Goal: Information Seeking & Learning: Learn about a topic

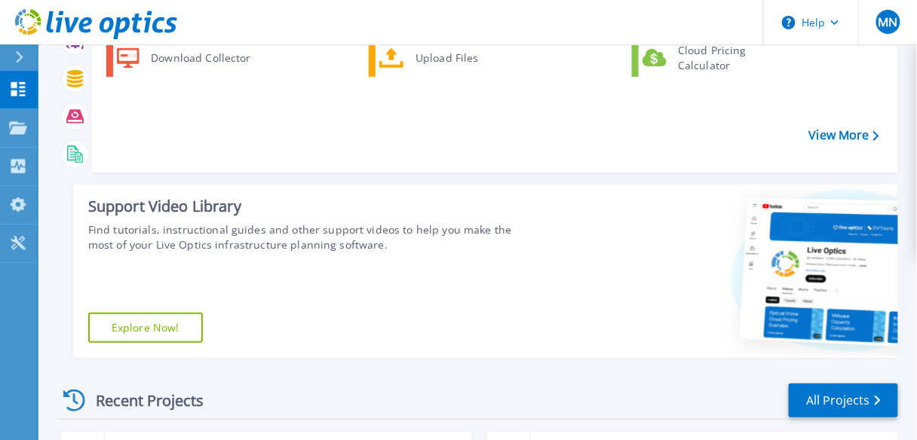
scroll to position [302, 0]
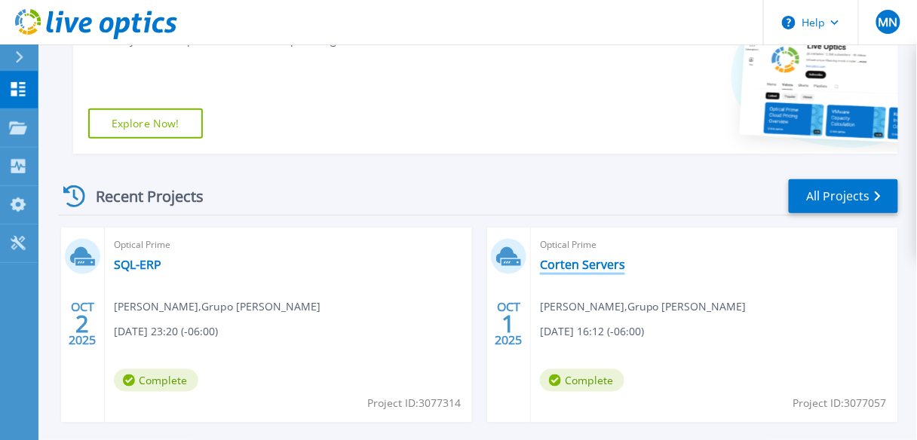
click at [606, 261] on link "Corten Servers" at bounding box center [582, 264] width 85 height 15
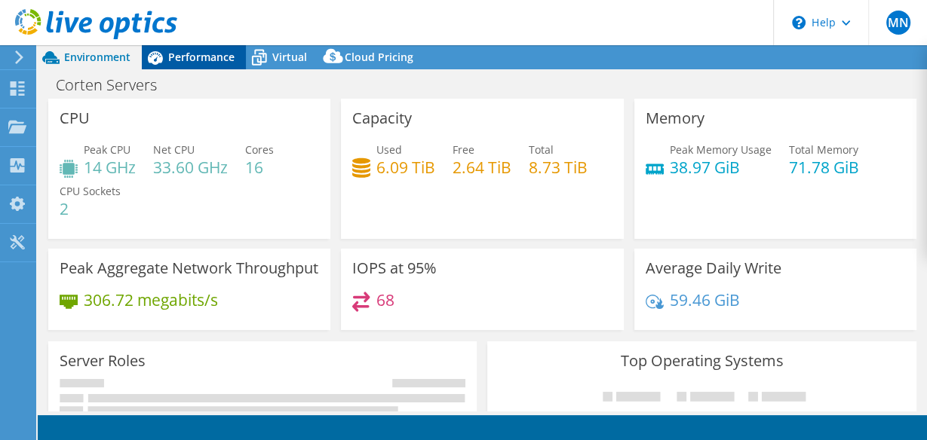
select select "USD"
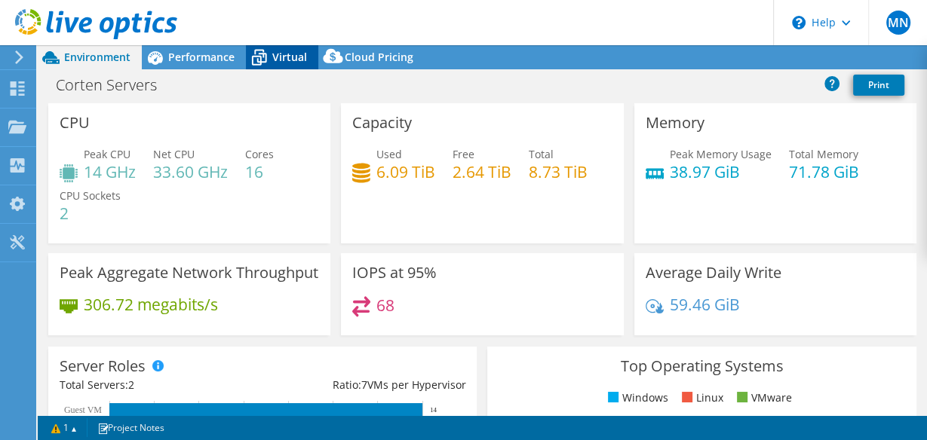
click at [270, 60] on icon at bounding box center [259, 58] width 26 height 26
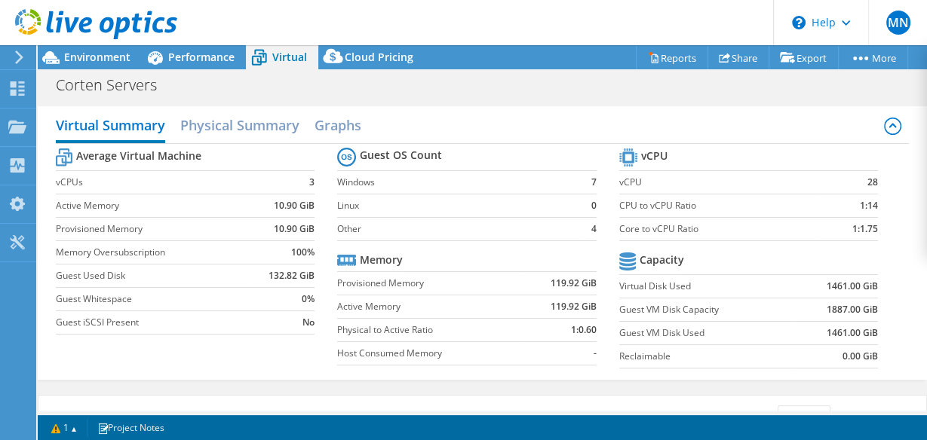
scroll to position [483, 0]
click at [751, 249] on tr "Capacity" at bounding box center [748, 262] width 259 height 26
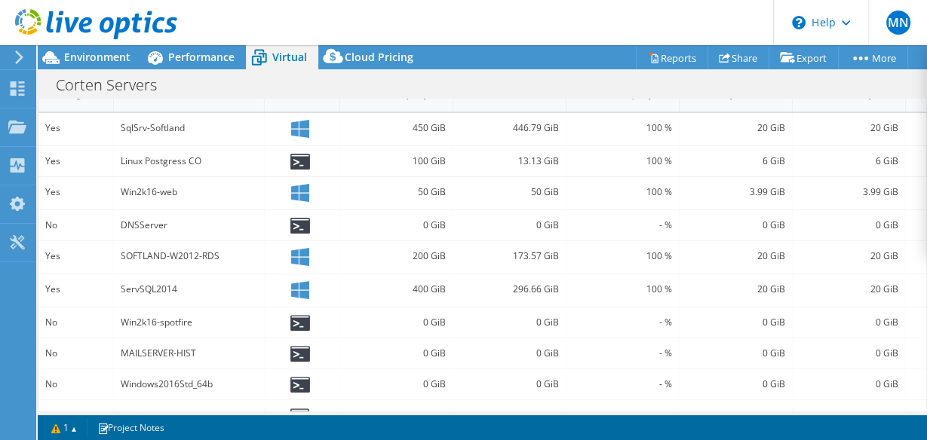
scroll to position [183, 0]
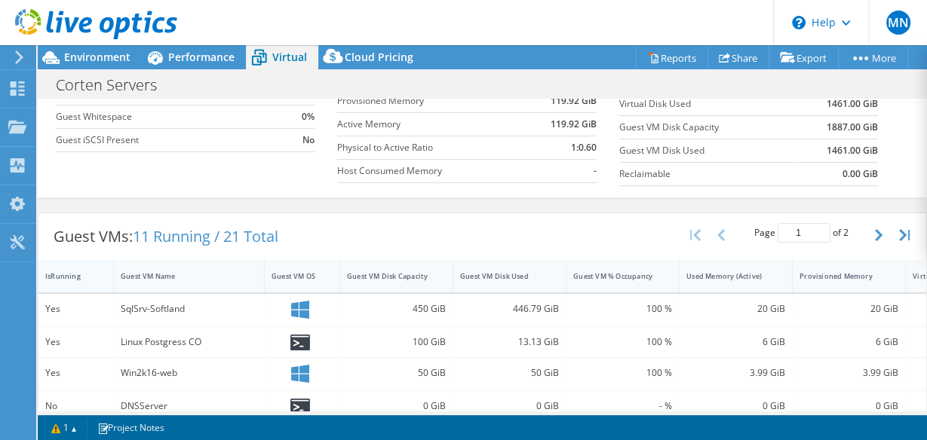
click at [77, 272] on div "IsRunning" at bounding box center [66, 277] width 43 height 10
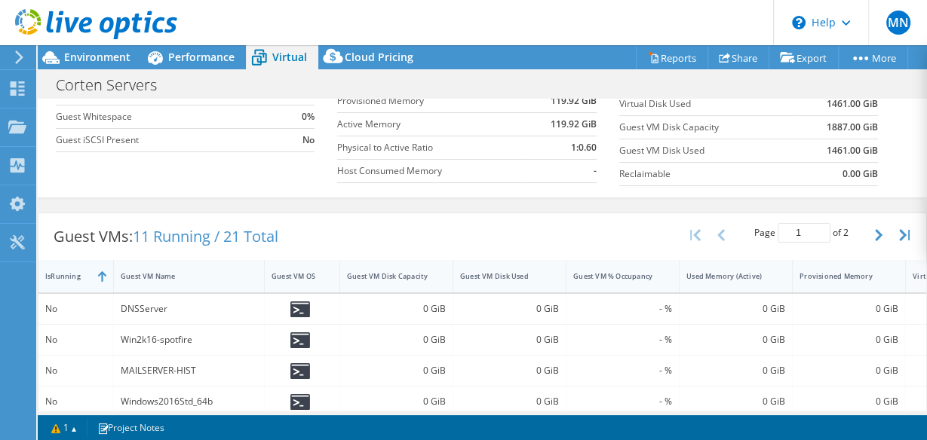
click at [61, 272] on div "IsRunning" at bounding box center [66, 277] width 43 height 10
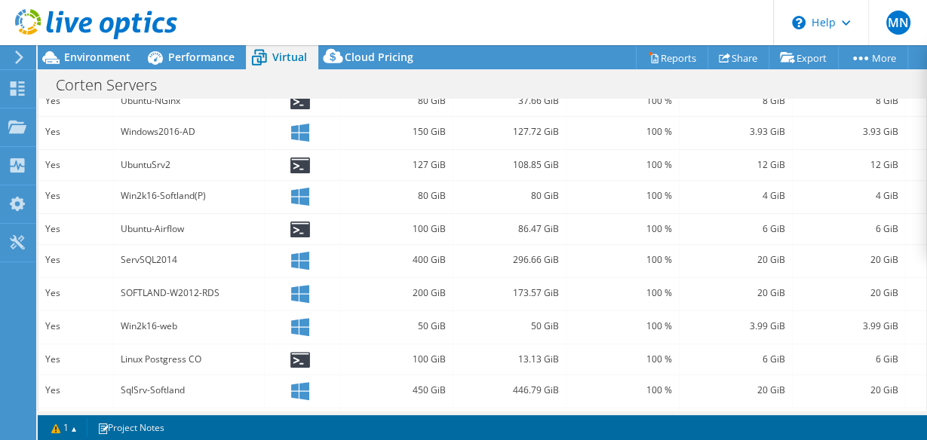
scroll to position [484, 0]
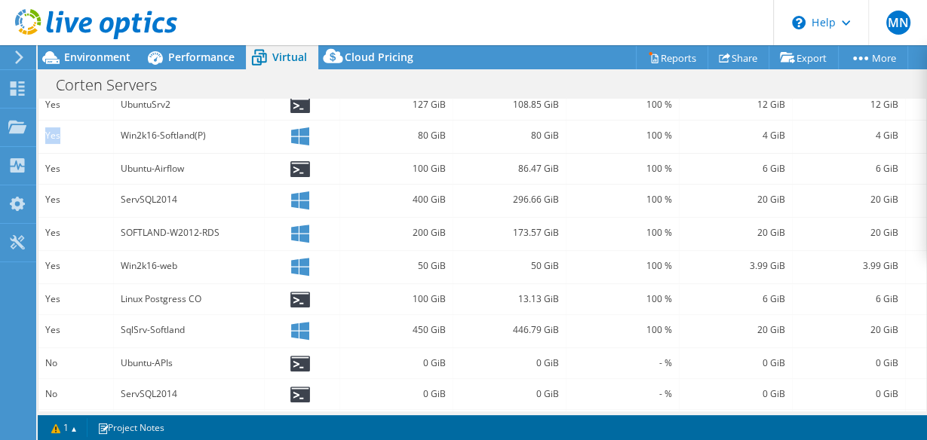
drag, startPoint x: 57, startPoint y: 129, endPoint x: 40, endPoint y: 126, distance: 17.6
click at [40, 126] on div "Yes" at bounding box center [75, 137] width 75 height 32
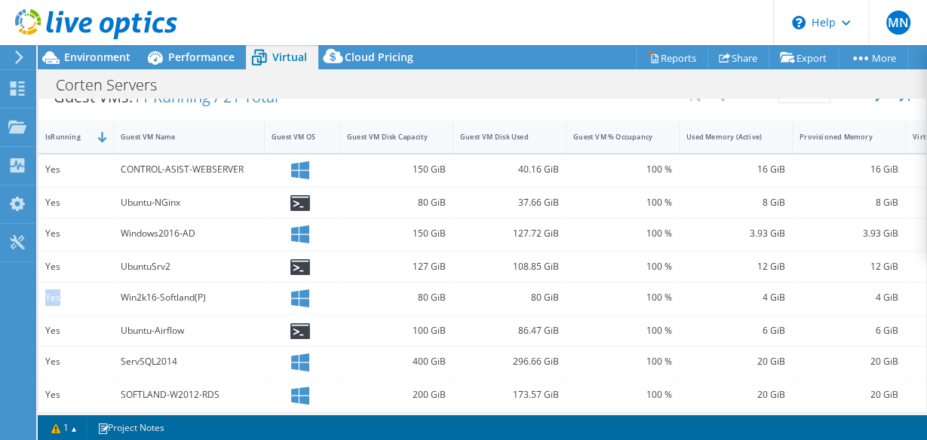
scroll to position [303, 0]
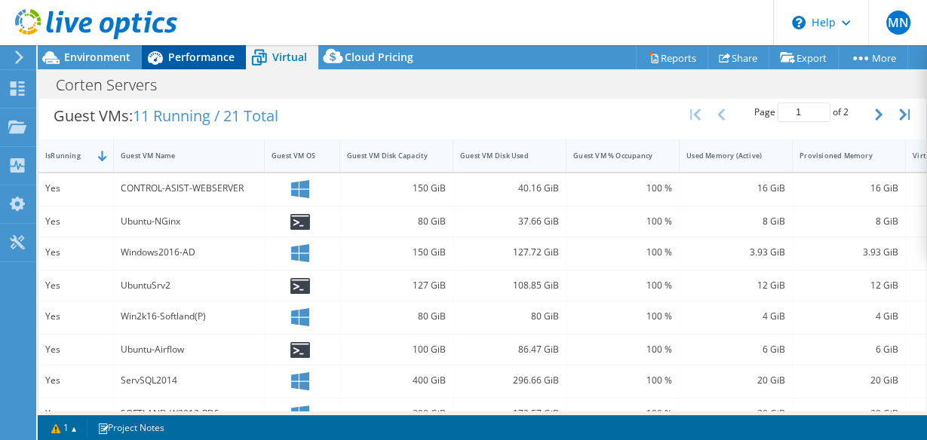
click at [201, 56] on span "Performance" at bounding box center [201, 57] width 66 height 14
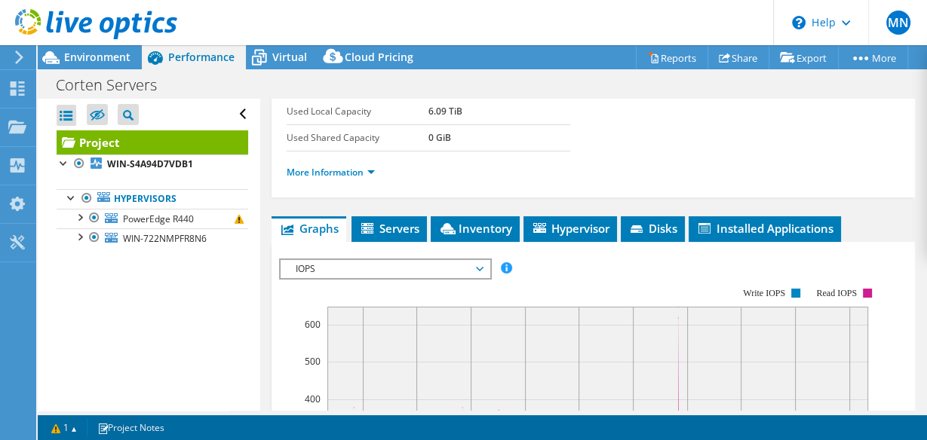
scroll to position [275, 0]
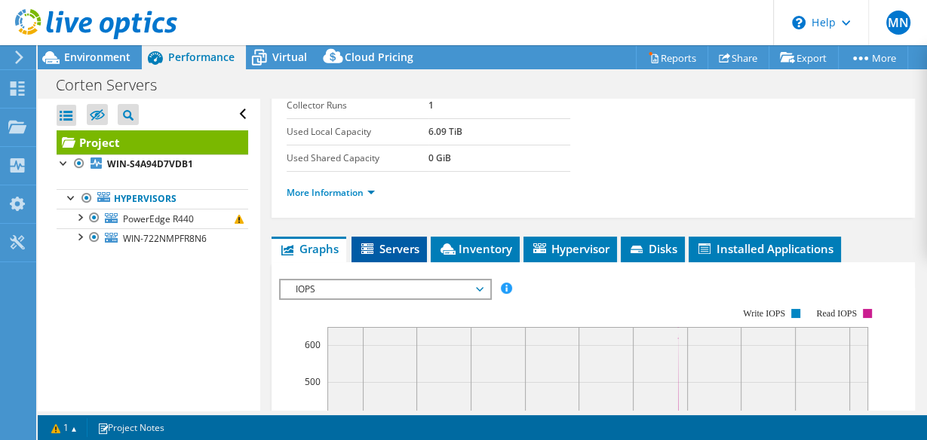
click at [397, 244] on span "Servers" at bounding box center [389, 248] width 60 height 15
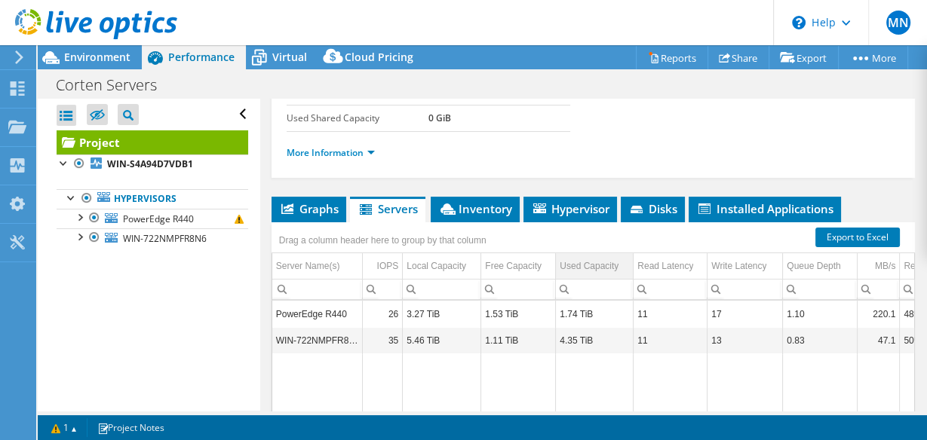
scroll to position [335, 0]
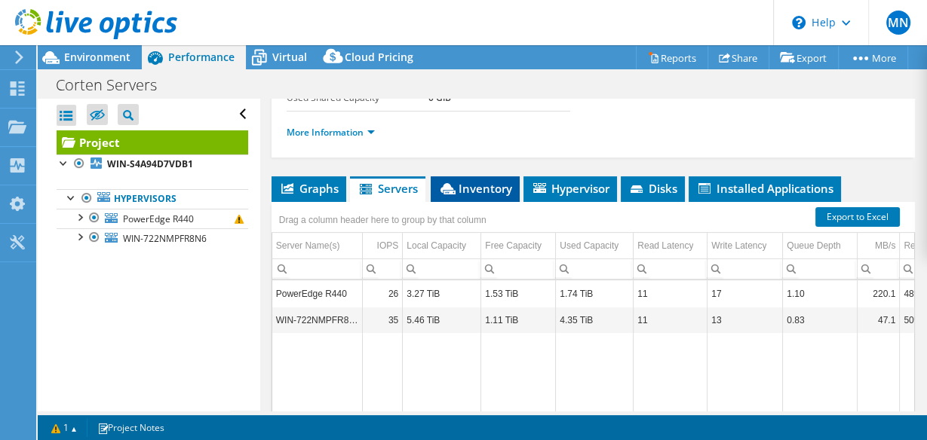
click at [473, 187] on span "Inventory" at bounding box center [475, 188] width 74 height 15
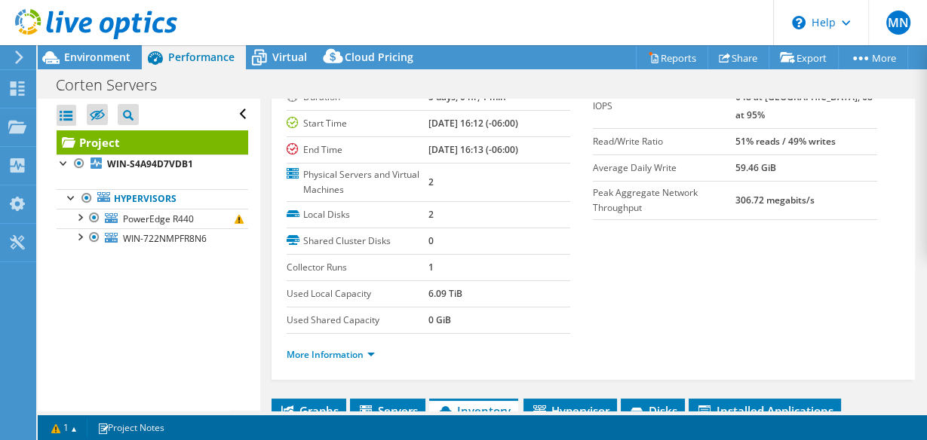
scroll to position [241, 0]
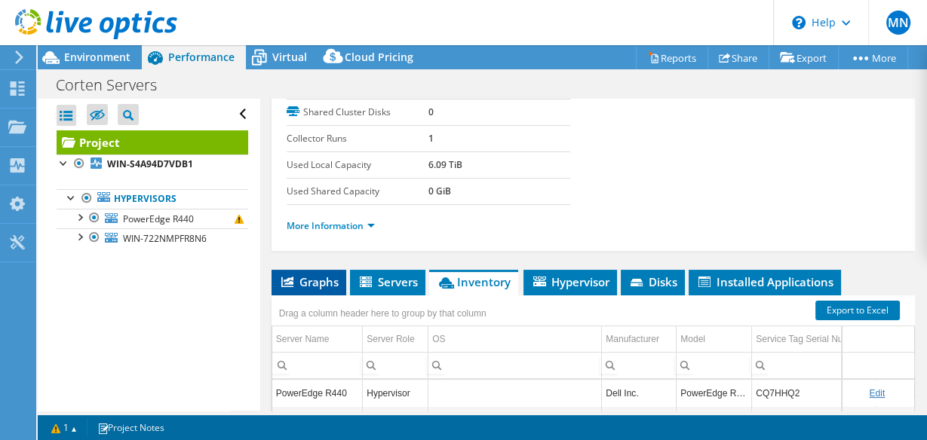
click at [315, 281] on span "Graphs" at bounding box center [309, 282] width 60 height 15
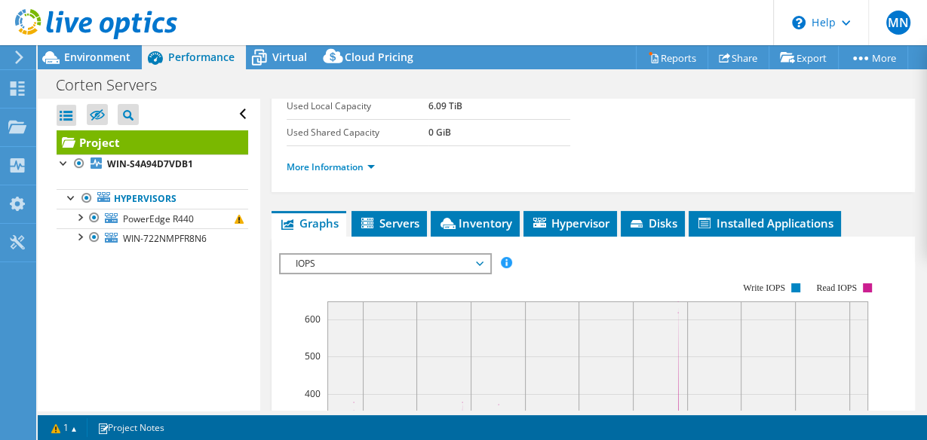
scroll to position [422, 0]
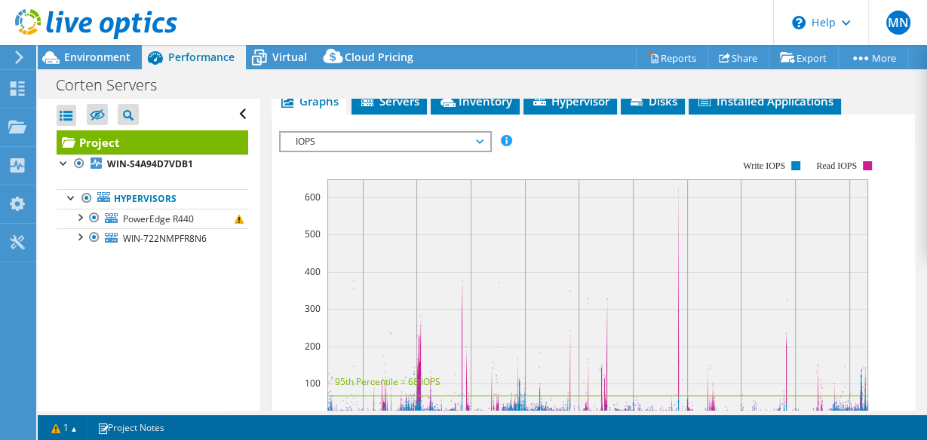
click at [333, 144] on span "IOPS" at bounding box center [385, 142] width 194 height 18
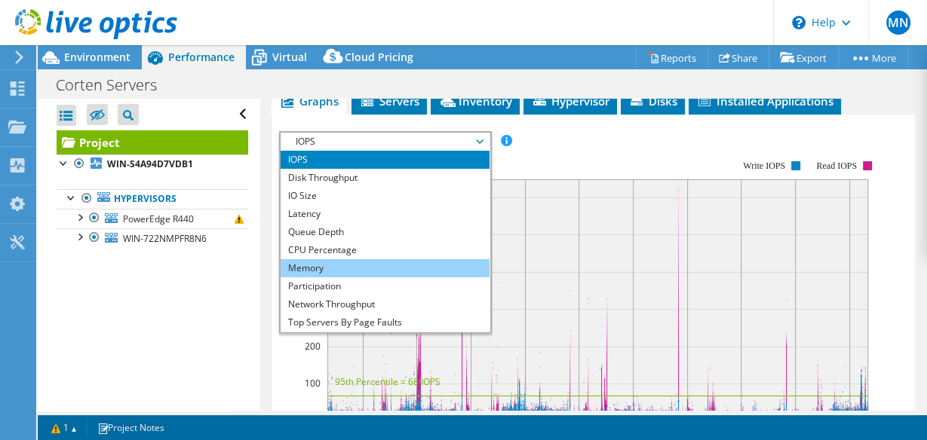
click at [304, 259] on li "Memory" at bounding box center [385, 268] width 209 height 18
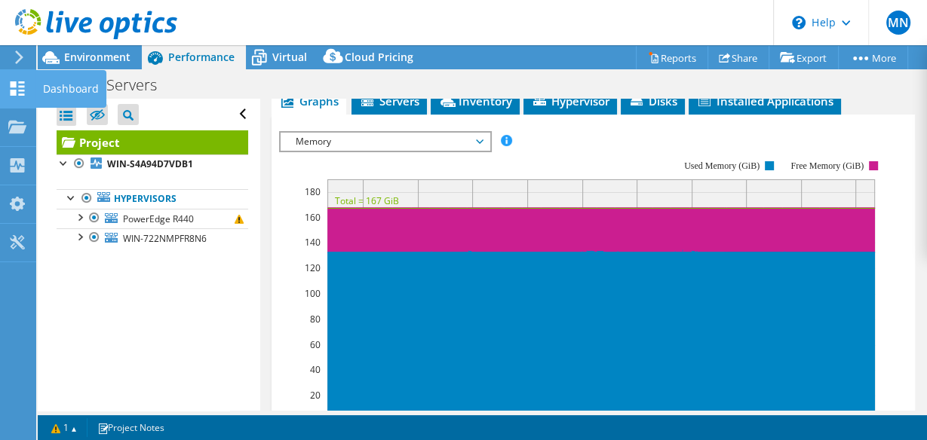
click at [18, 87] on icon at bounding box center [17, 88] width 18 height 14
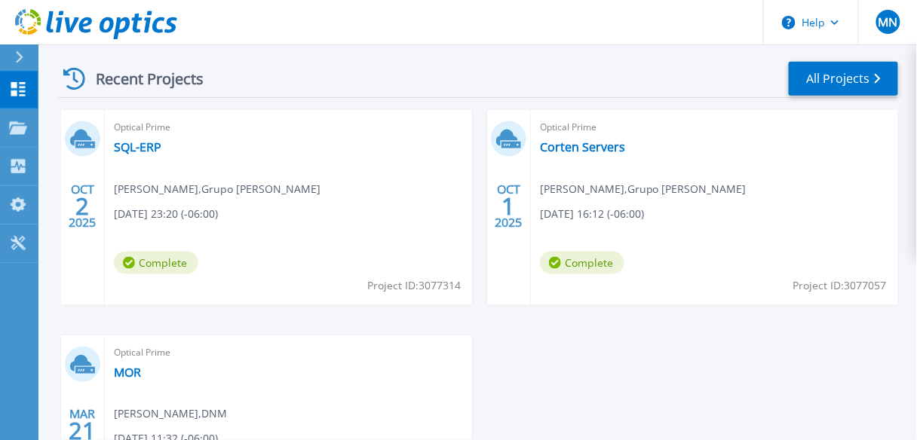
scroll to position [422, 0]
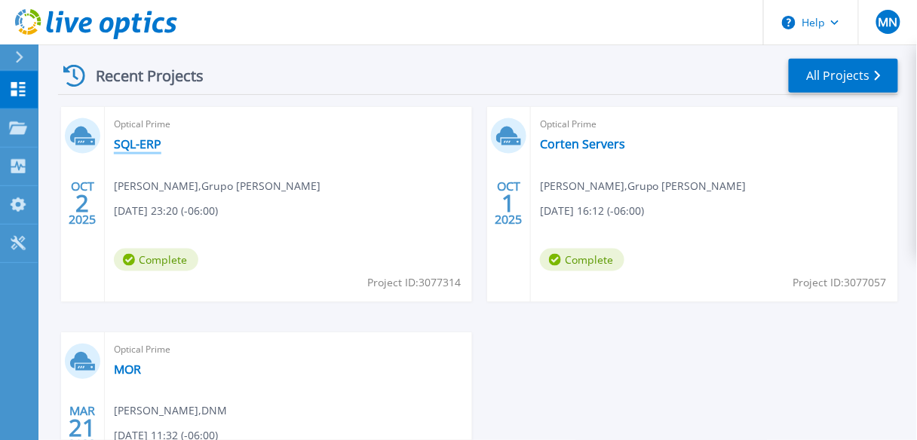
click at [145, 146] on link "SQL-ERP" at bounding box center [138, 144] width 48 height 15
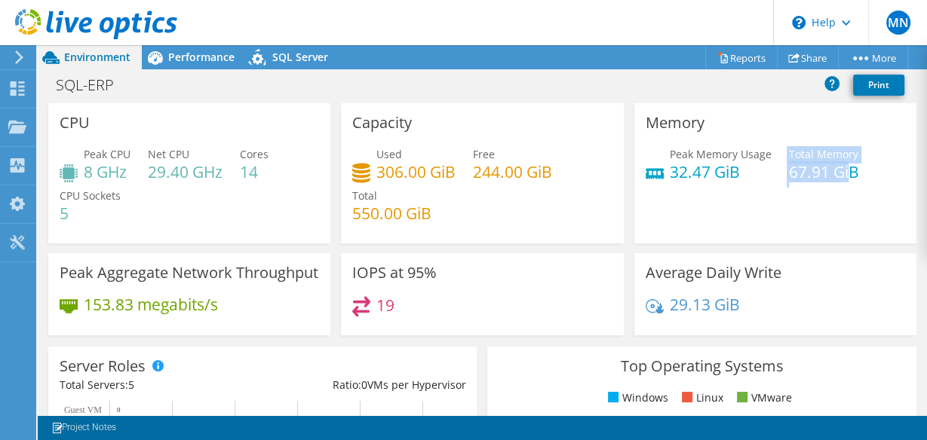
drag, startPoint x: 779, startPoint y: 170, endPoint x: 845, endPoint y: 170, distance: 65.6
click at [845, 170] on div "Peak Memory Usage 32.47 GiB Total Memory 67.91 GiB" at bounding box center [775, 170] width 259 height 49
click at [13, 81] on use at bounding box center [18, 88] width 14 height 14
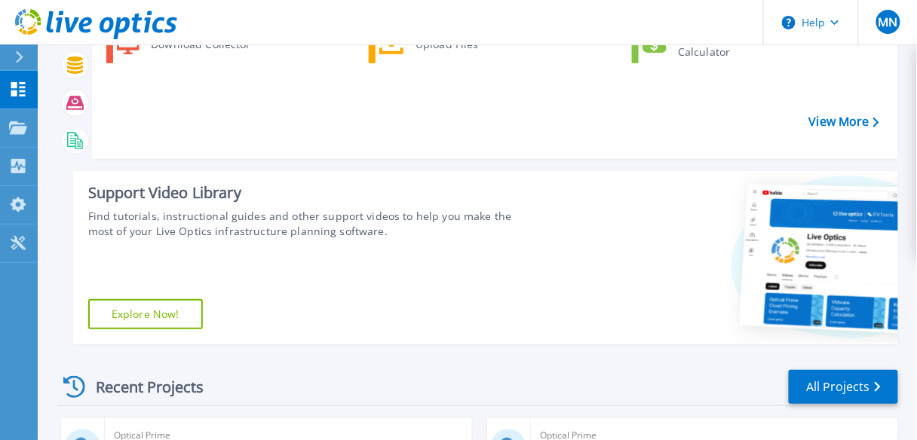
scroll to position [241, 0]
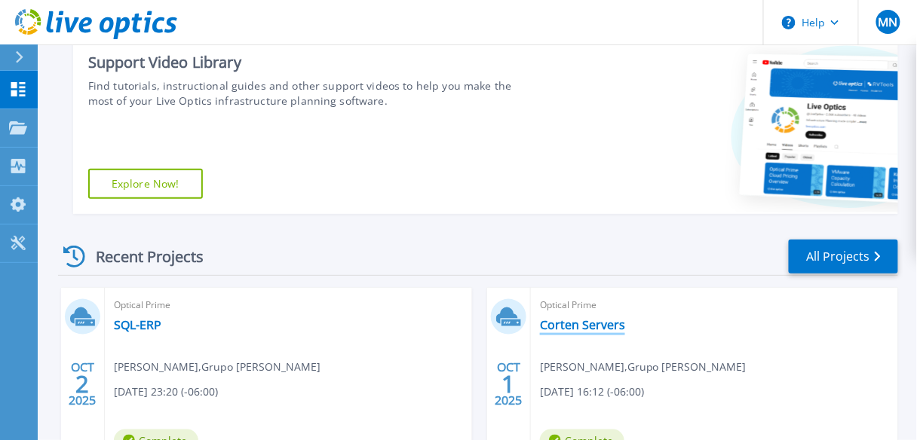
click at [580, 327] on link "Corten Servers" at bounding box center [582, 325] width 85 height 15
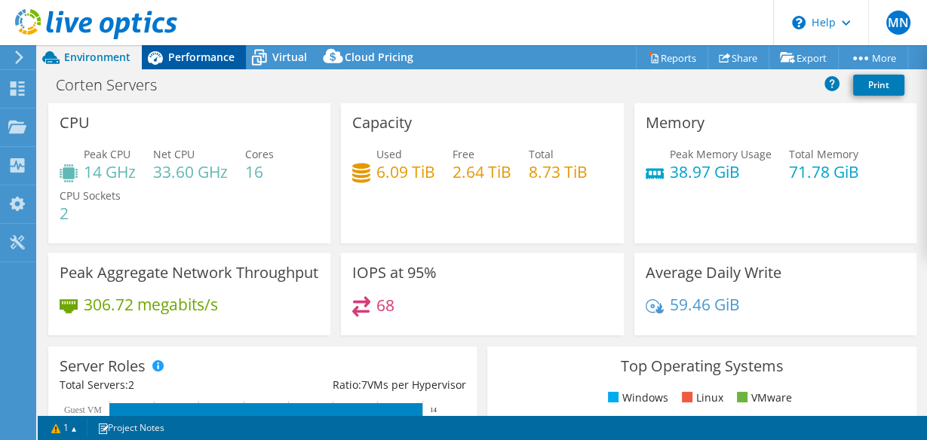
click at [221, 60] on span "Performance" at bounding box center [201, 57] width 66 height 14
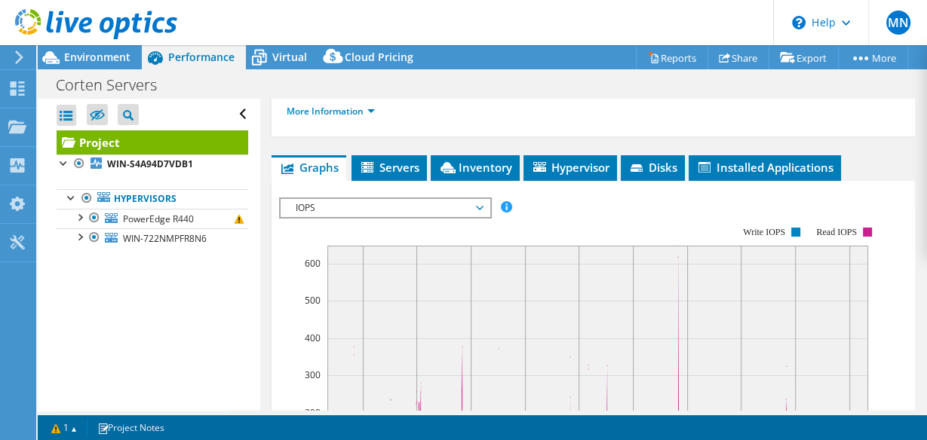
scroll to position [362, 0]
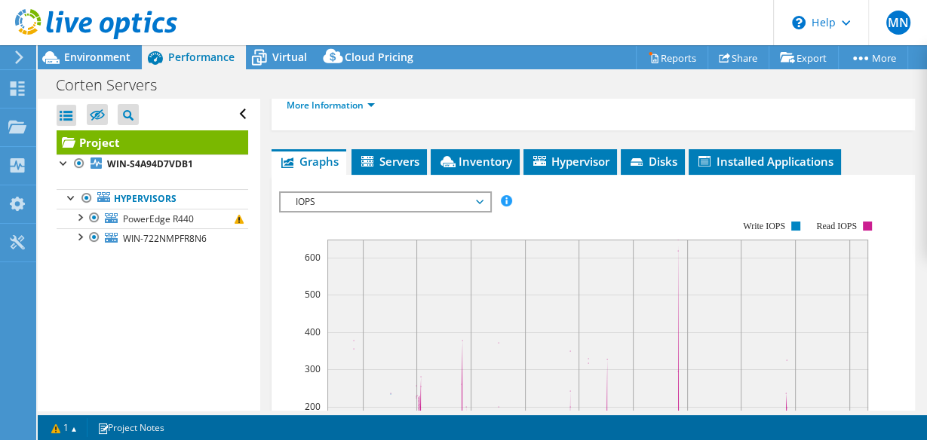
click at [481, 201] on span "IOPS" at bounding box center [385, 202] width 194 height 18
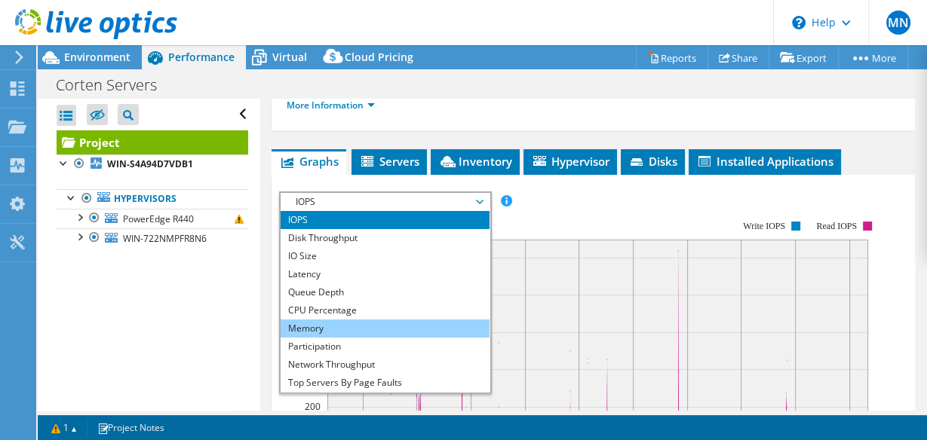
click at [306, 324] on li "Memory" at bounding box center [385, 329] width 209 height 18
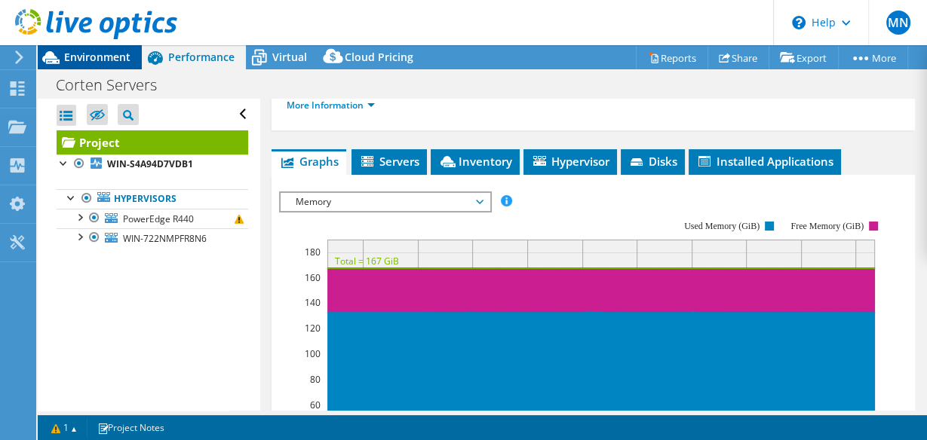
click at [106, 66] on div "Environment" at bounding box center [90, 57] width 104 height 24
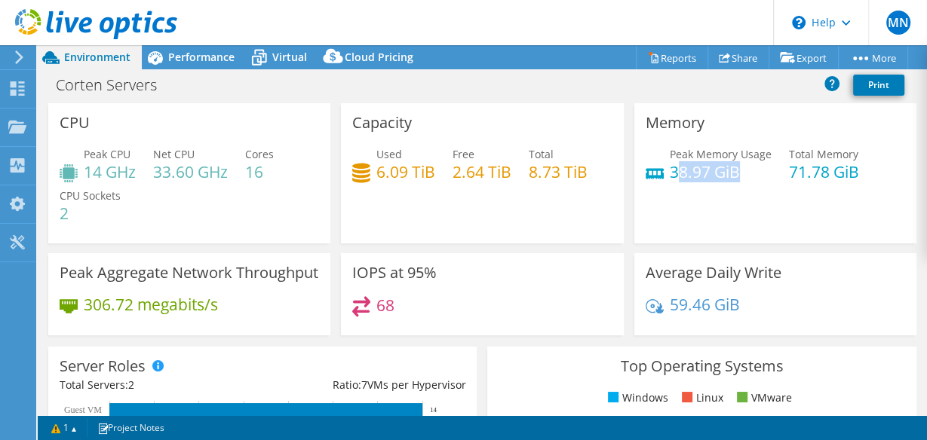
drag, startPoint x: 668, startPoint y: 172, endPoint x: 729, endPoint y: 173, distance: 61.9
click at [729, 173] on h4 "38.97 GiB" at bounding box center [721, 172] width 102 height 17
drag, startPoint x: 781, startPoint y: 174, endPoint x: 853, endPoint y: 174, distance: 71.7
click at [853, 174] on div "Peak Memory Usage 38.97 GiB Total Memory 71.78 GiB" at bounding box center [775, 170] width 259 height 49
click at [206, 54] on span "Performance" at bounding box center [201, 57] width 66 height 14
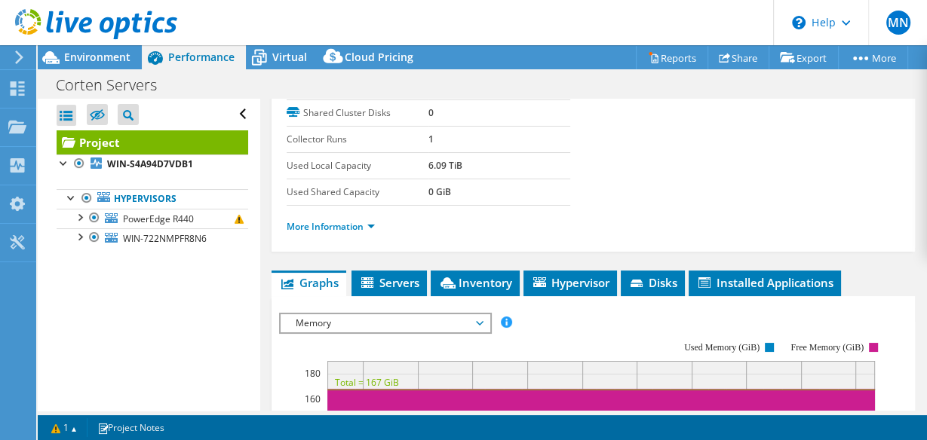
scroll to position [241, 0]
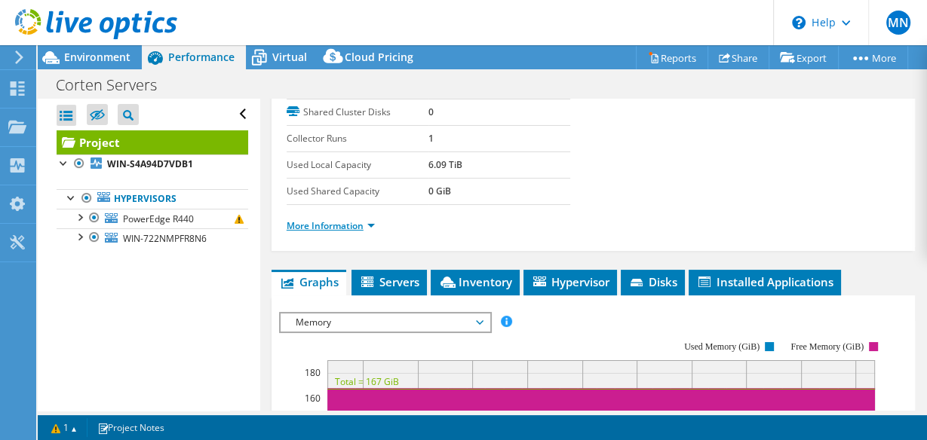
click at [347, 220] on link "More Information" at bounding box center [331, 225] width 88 height 13
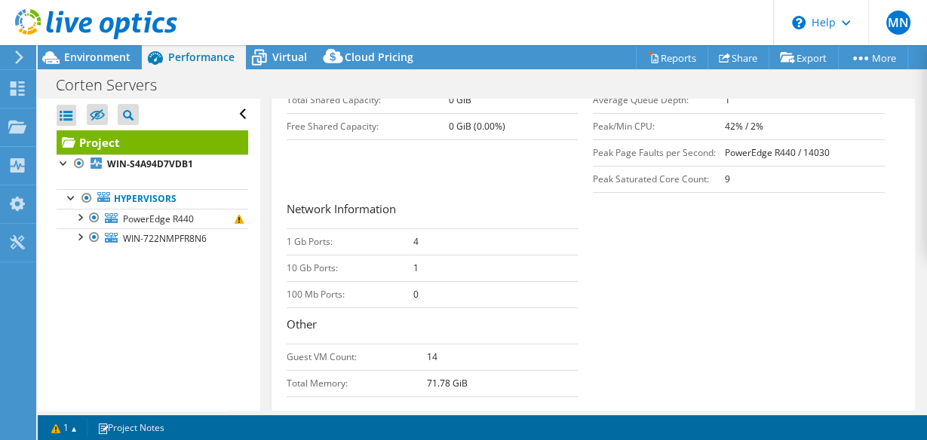
scroll to position [543, 0]
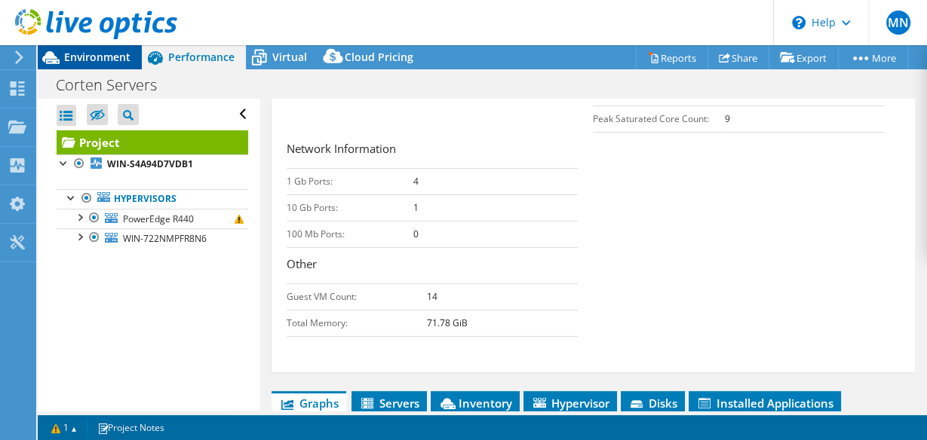
click at [112, 57] on span "Environment" at bounding box center [97, 57] width 66 height 14
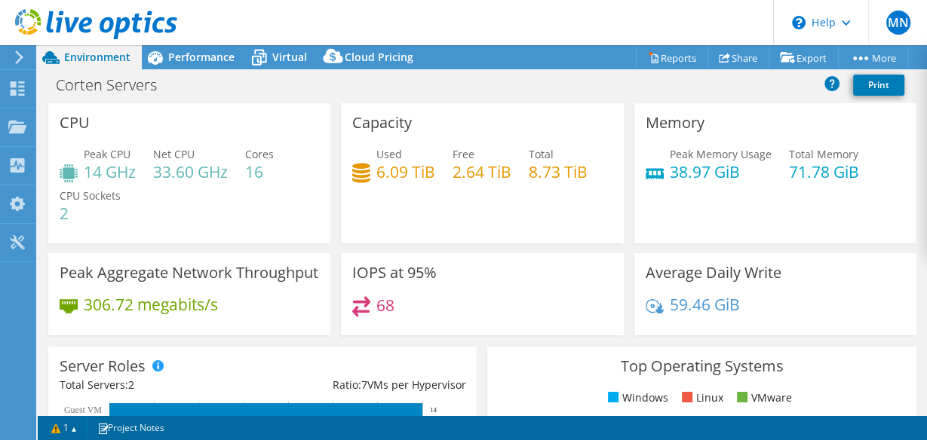
scroll to position [664, 0]
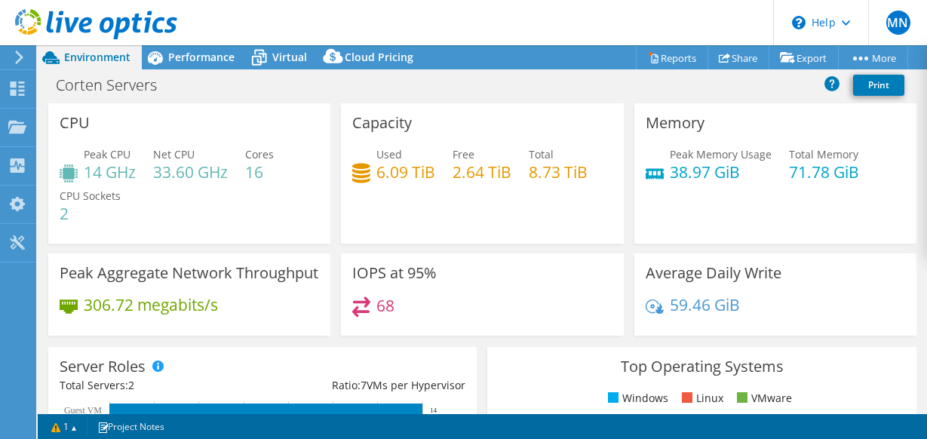
select select "USD"
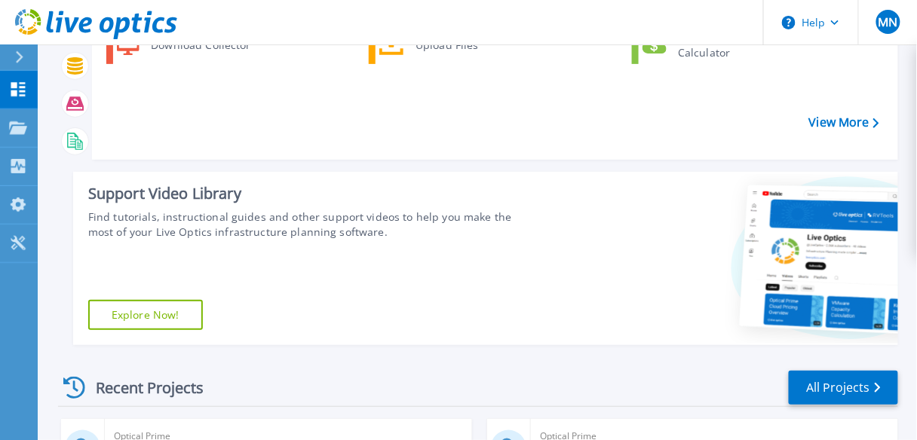
scroll to position [241, 0]
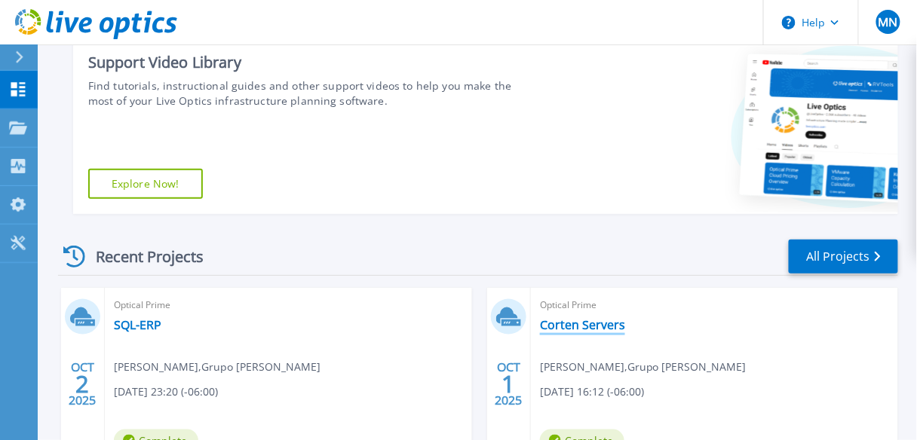
click at [612, 331] on link "Corten Servers" at bounding box center [582, 325] width 85 height 15
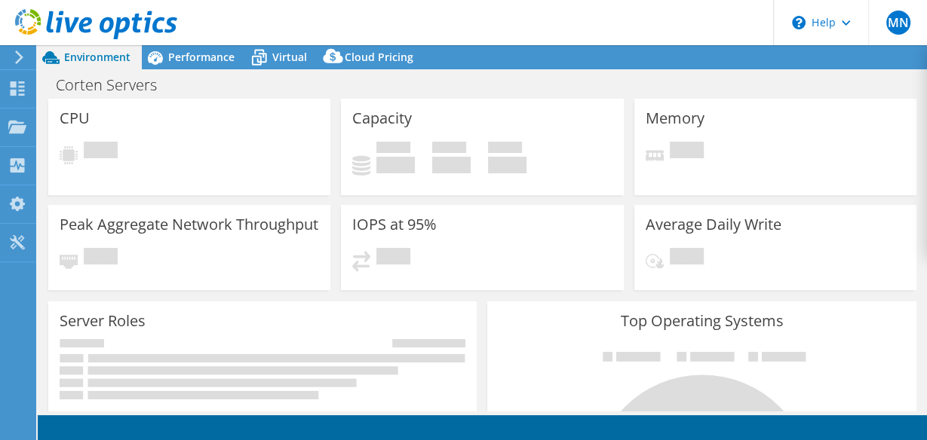
select select "USD"
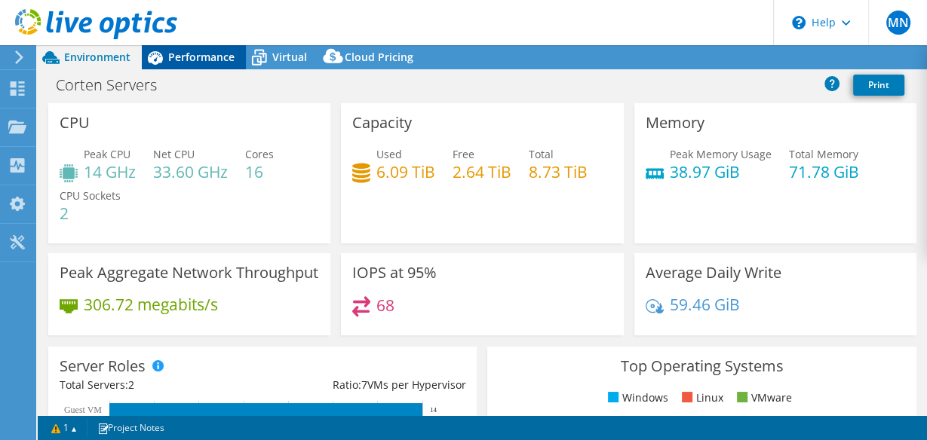
click at [211, 64] on div "Performance" at bounding box center [194, 57] width 104 height 24
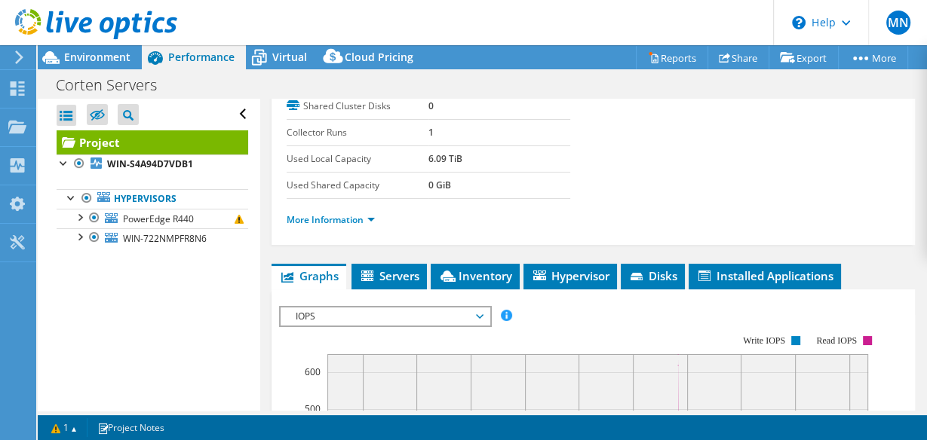
scroll to position [241, 0]
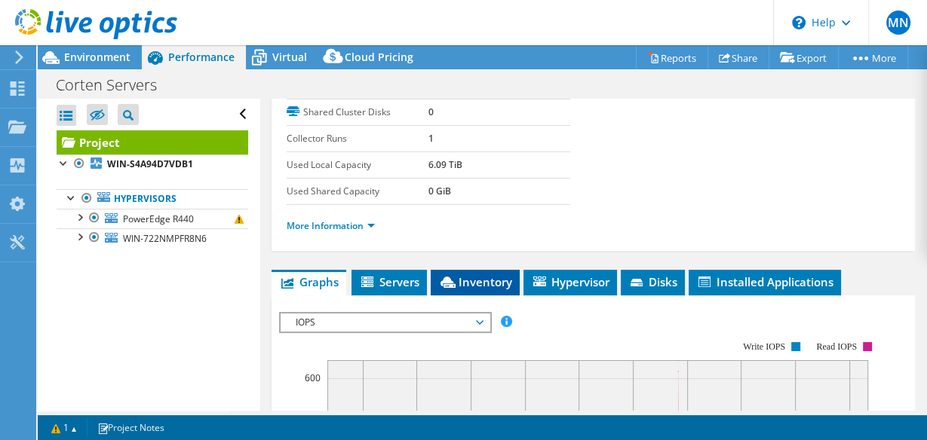
click at [491, 276] on span "Inventory" at bounding box center [475, 282] width 74 height 15
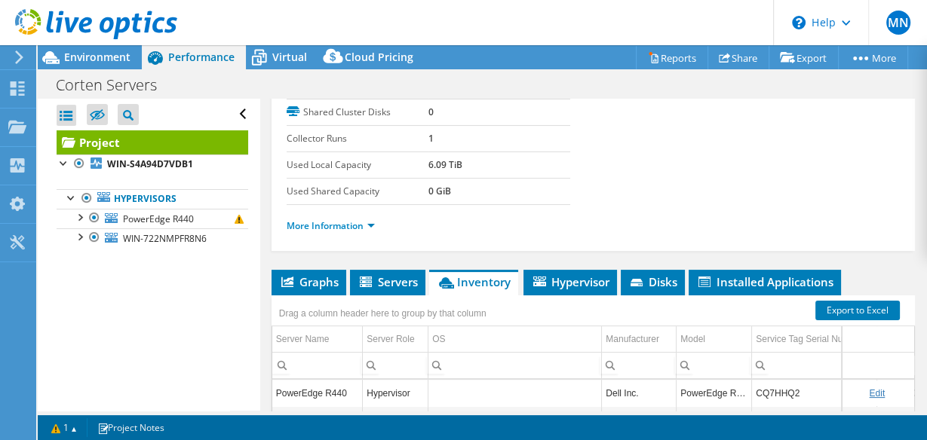
scroll to position [302, 0]
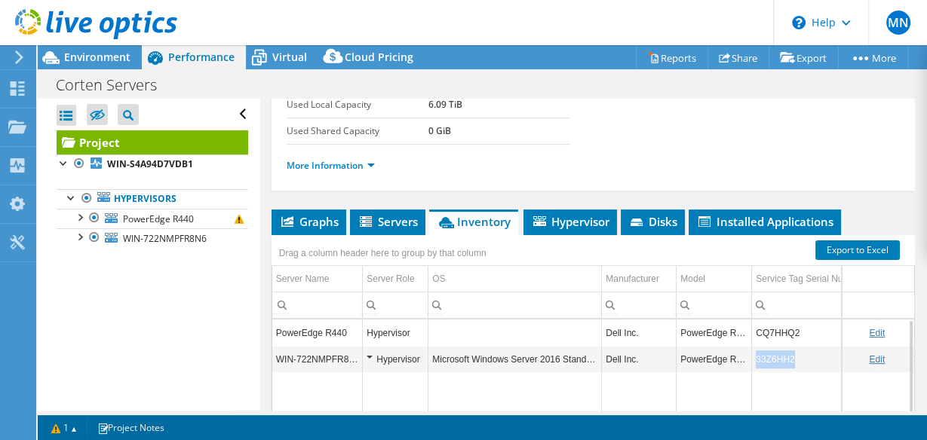
drag, startPoint x: 790, startPoint y: 355, endPoint x: 751, endPoint y: 359, distance: 39.4
click at [752, 359] on td "33Z6HH2" at bounding box center [814, 359] width 125 height 26
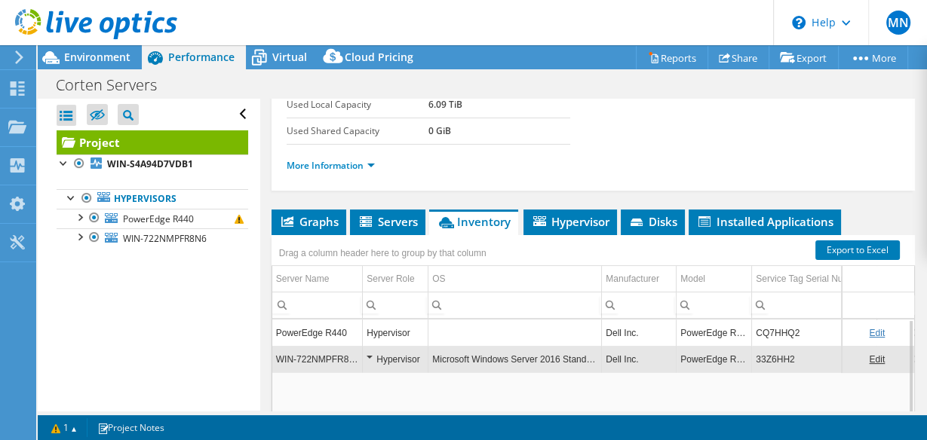
copy td "33Z6HH2"
click at [766, 350] on td "33Z6HH2" at bounding box center [814, 359] width 125 height 26
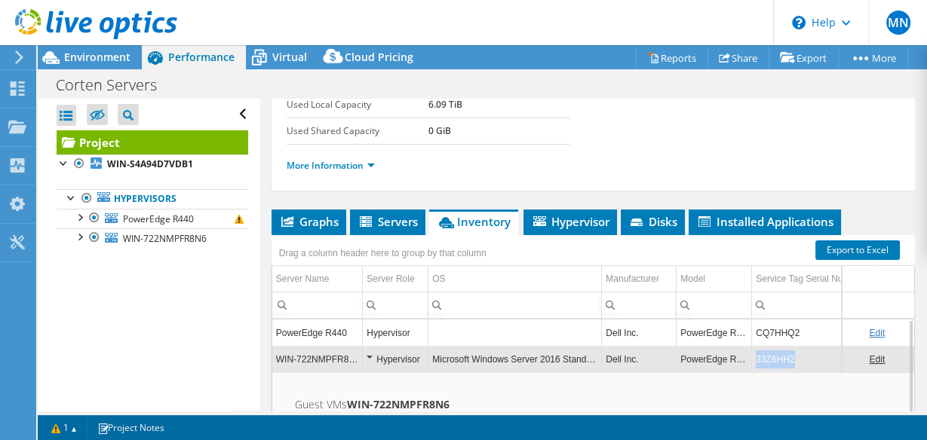
click at [766, 350] on td "33Z6HH2" at bounding box center [814, 359] width 125 height 26
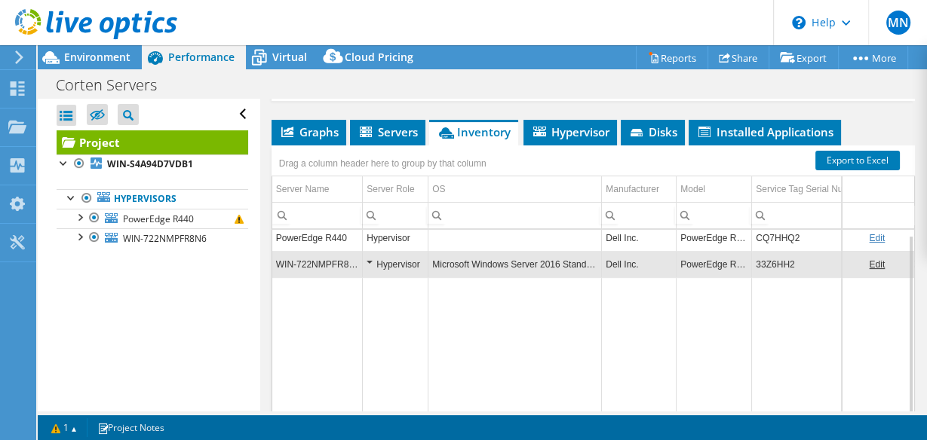
scroll to position [501, 0]
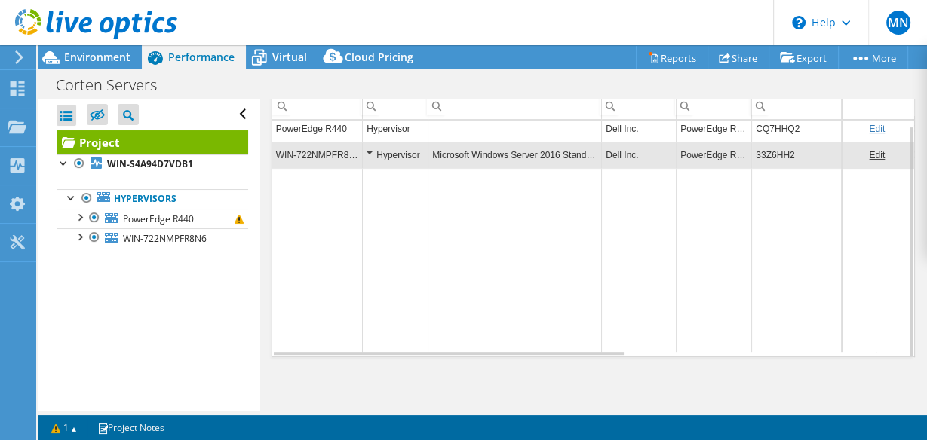
click at [787, 148] on td "33Z6HH2" at bounding box center [814, 155] width 125 height 26
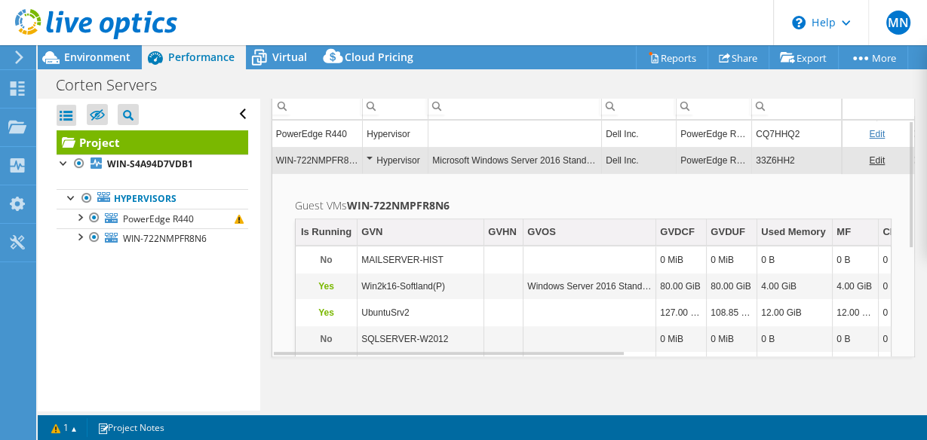
click at [594, 158] on td "Microsoft Windows Server 2016 Standard" at bounding box center [514, 160] width 173 height 26
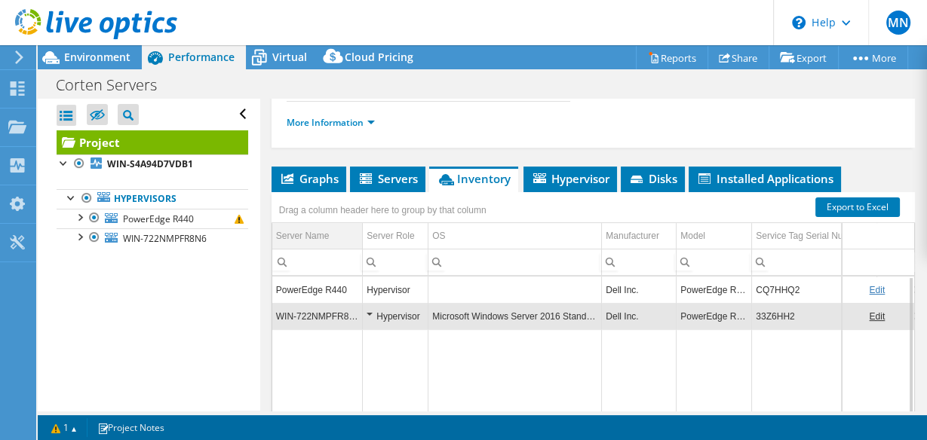
scroll to position [320, 0]
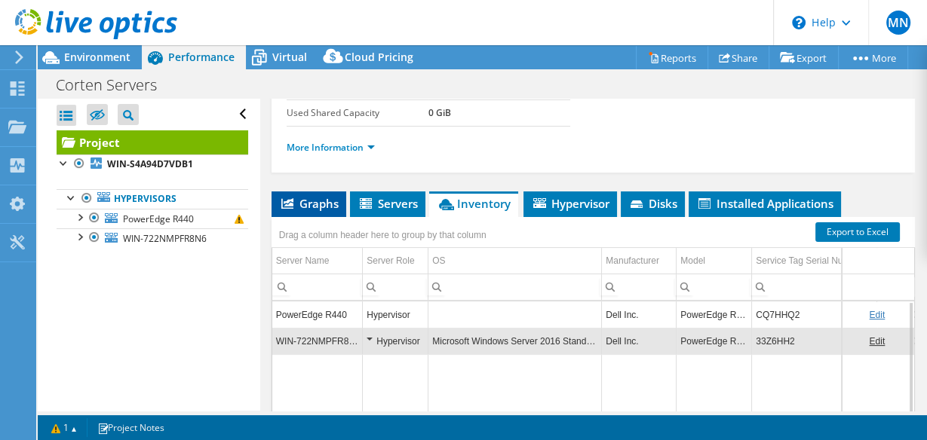
click at [314, 200] on span "Graphs" at bounding box center [309, 203] width 60 height 15
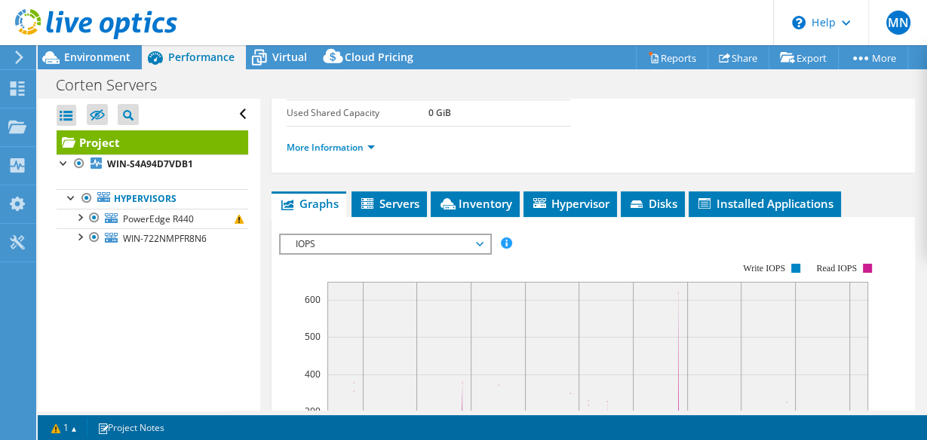
click at [345, 243] on span "IOPS" at bounding box center [385, 244] width 194 height 18
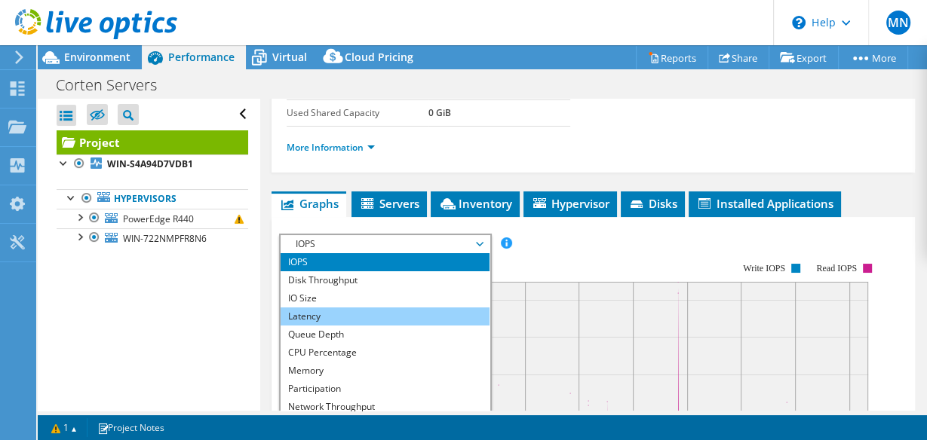
click at [315, 316] on li "Latency" at bounding box center [385, 317] width 209 height 18
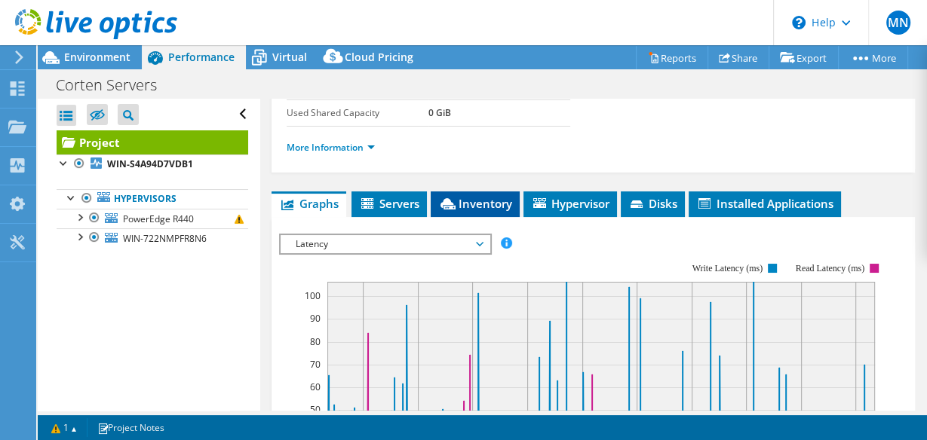
click at [464, 203] on span "Inventory" at bounding box center [475, 203] width 74 height 15
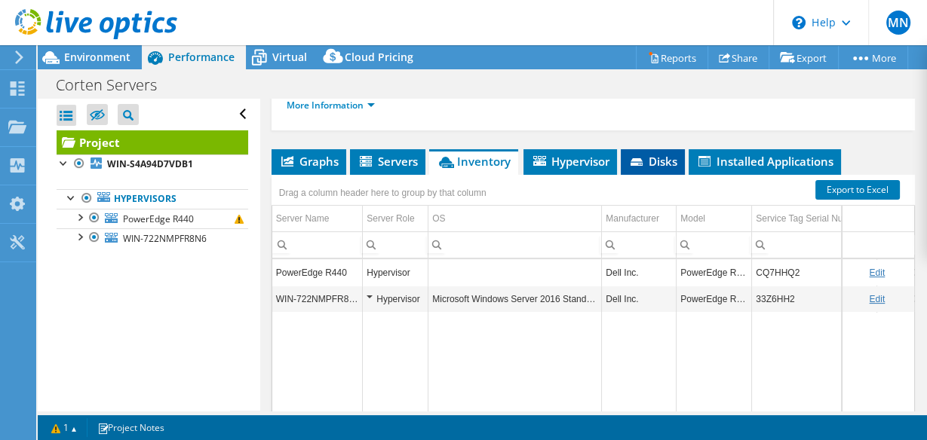
scroll to position [380, 0]
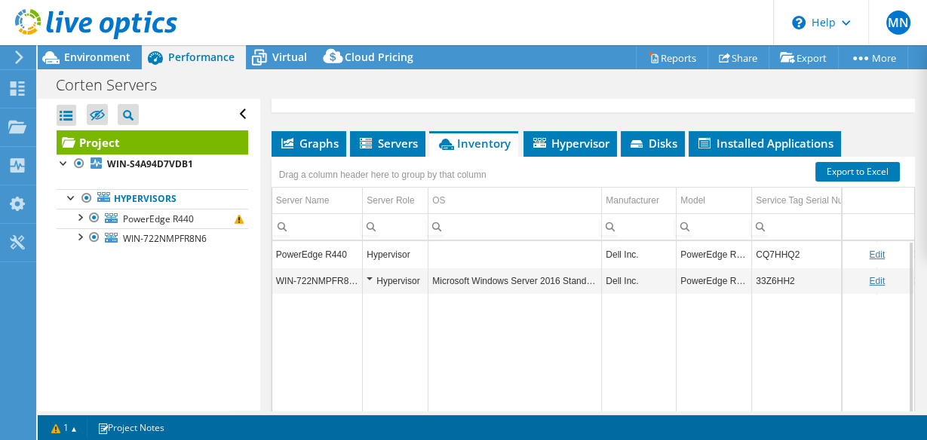
click at [497, 279] on td "Microsoft Windows Server 2016 Standard" at bounding box center [514, 281] width 173 height 26
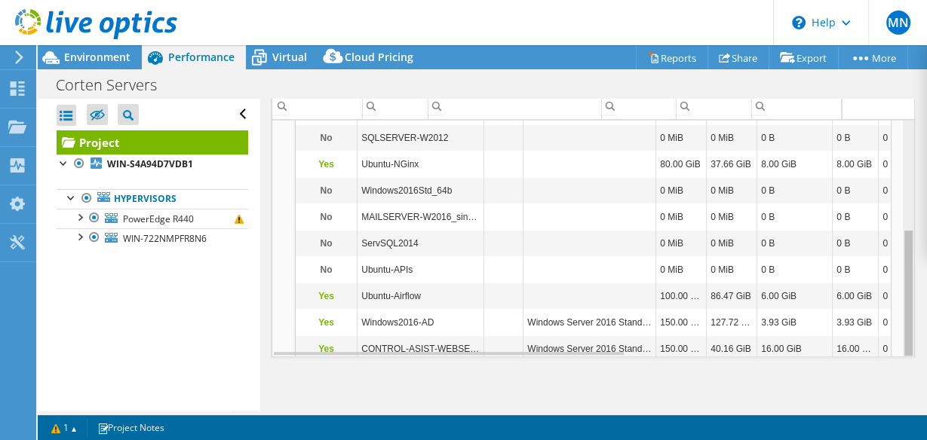
scroll to position [201, 0]
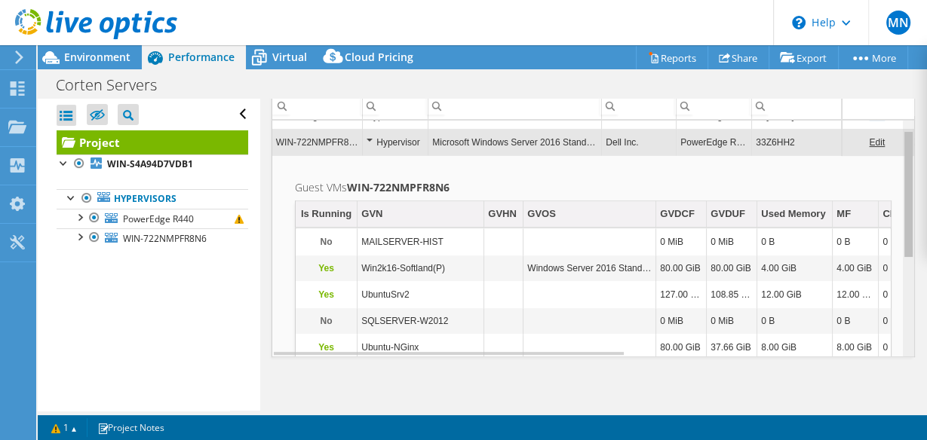
drag, startPoint x: 902, startPoint y: 252, endPoint x: 889, endPoint y: 201, distance: 52.9
click at [895, 202] on body "MN End User [PERSON_NAME] [EMAIL_ADDRESS][PERSON_NAME][DOMAIN_NAME] DNM My Prof…" at bounding box center [463, 220] width 927 height 440
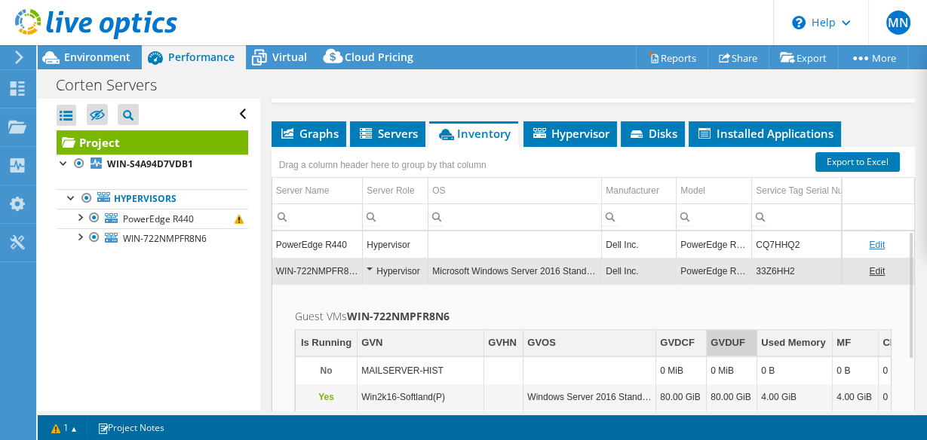
scroll to position [380, 0]
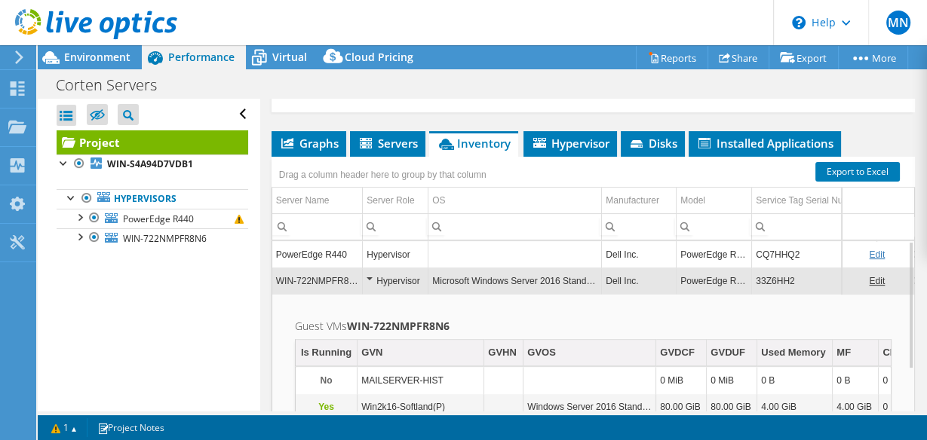
click at [408, 247] on div "Hypervisor" at bounding box center [395, 255] width 57 height 18
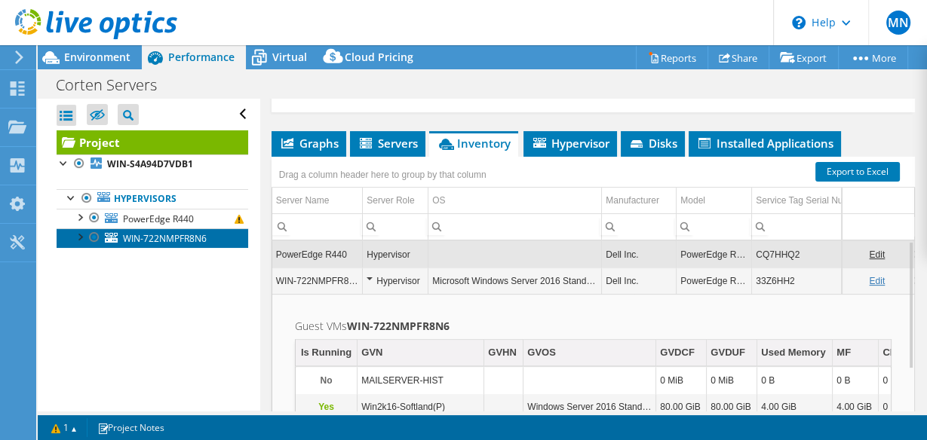
click at [193, 241] on span "WIN-722NMPFR8N6" at bounding box center [165, 238] width 84 height 13
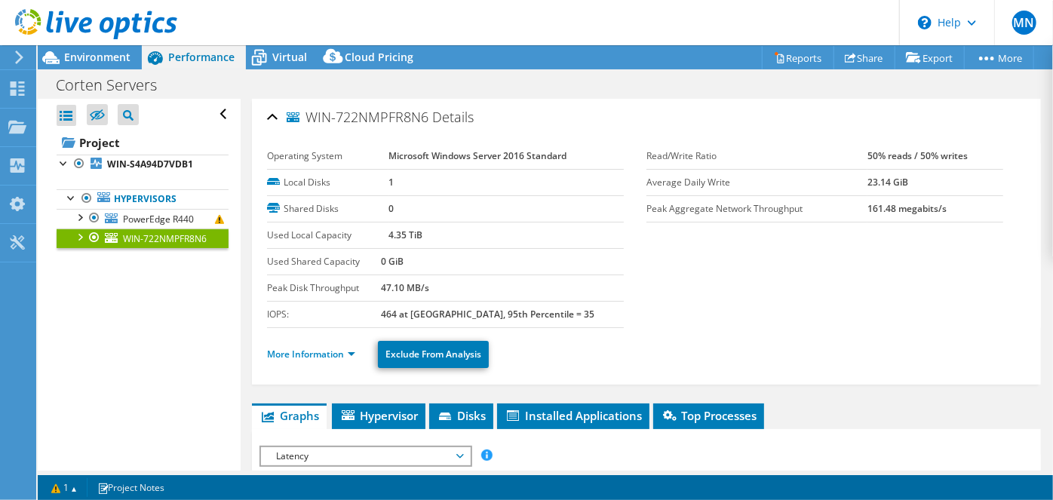
scroll to position [0, 0]
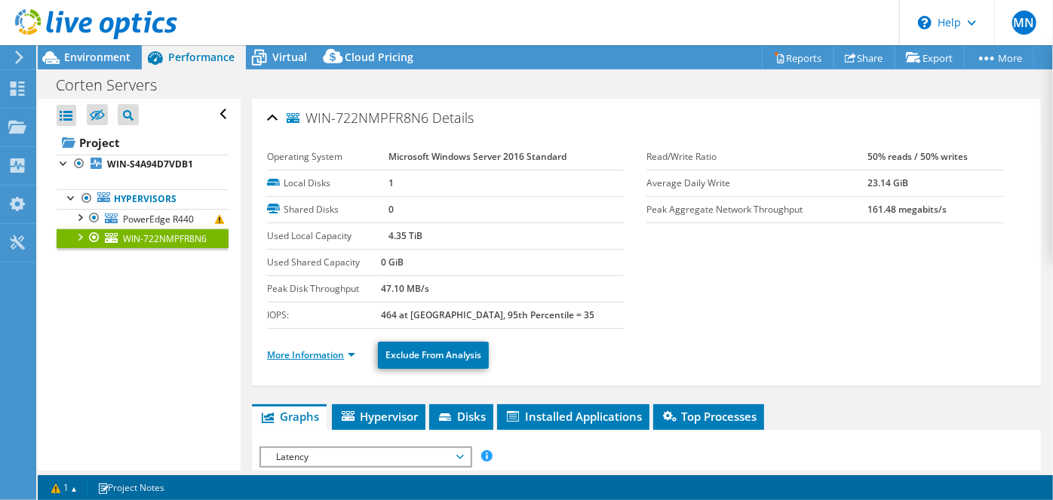
click at [351, 353] on link "More Information" at bounding box center [311, 354] width 88 height 13
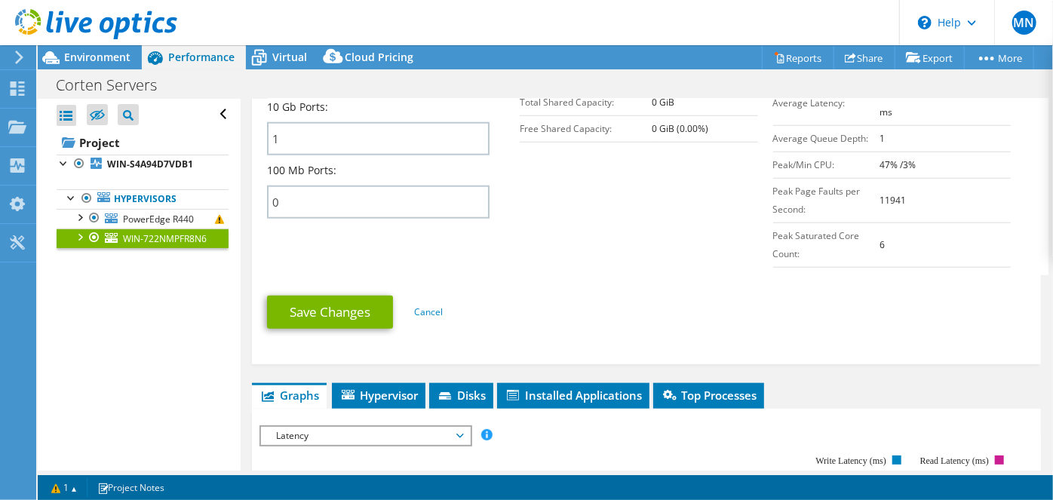
scroll to position [617, 0]
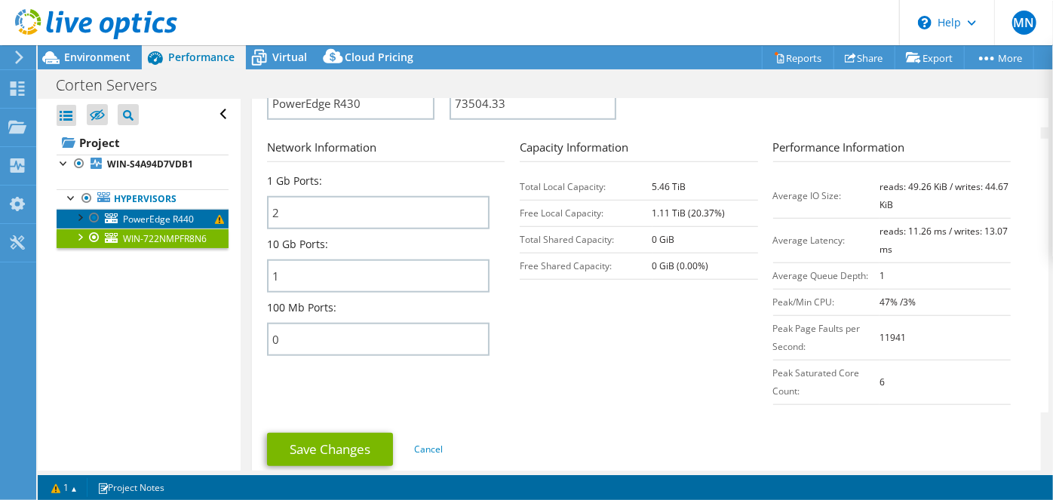
click at [160, 216] on span "PowerEdge R440" at bounding box center [158, 219] width 71 height 13
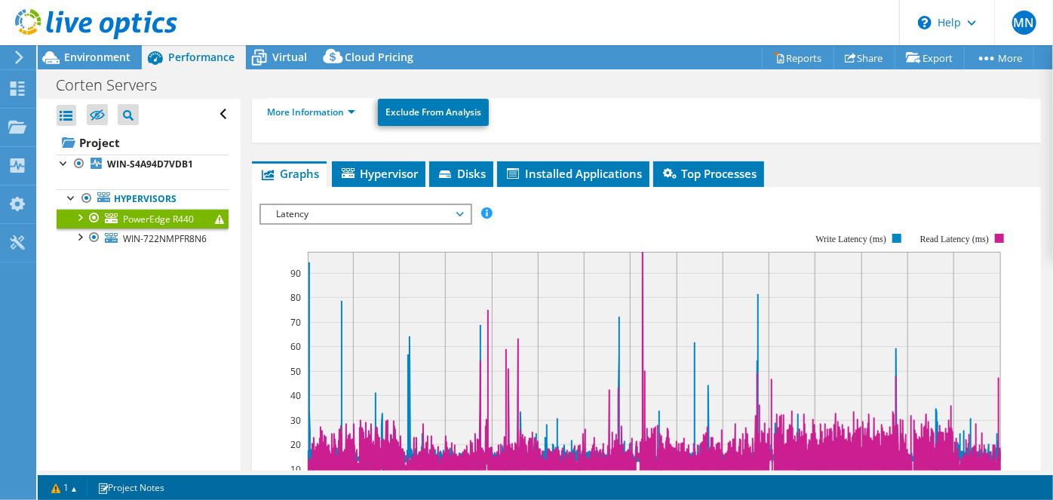
scroll to position [0, 0]
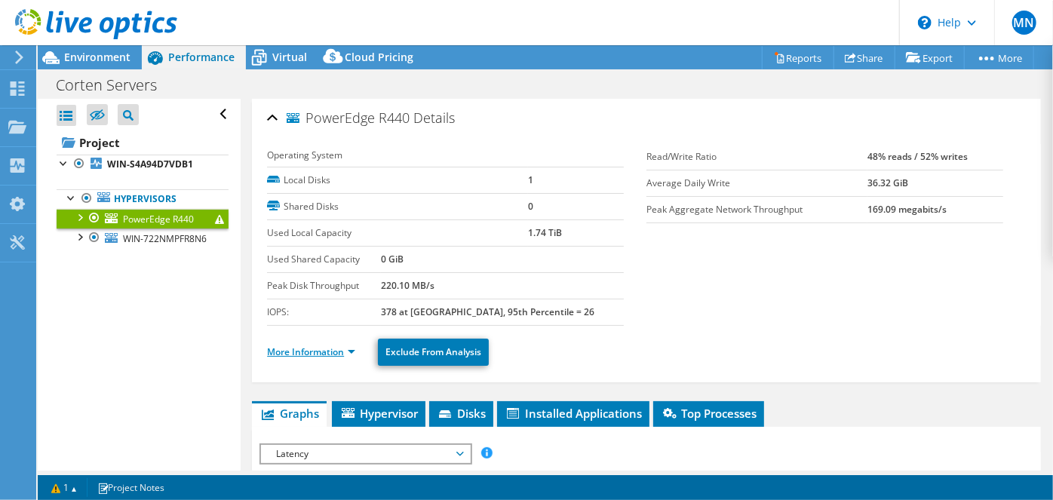
click at [338, 350] on link "More Information" at bounding box center [311, 351] width 88 height 13
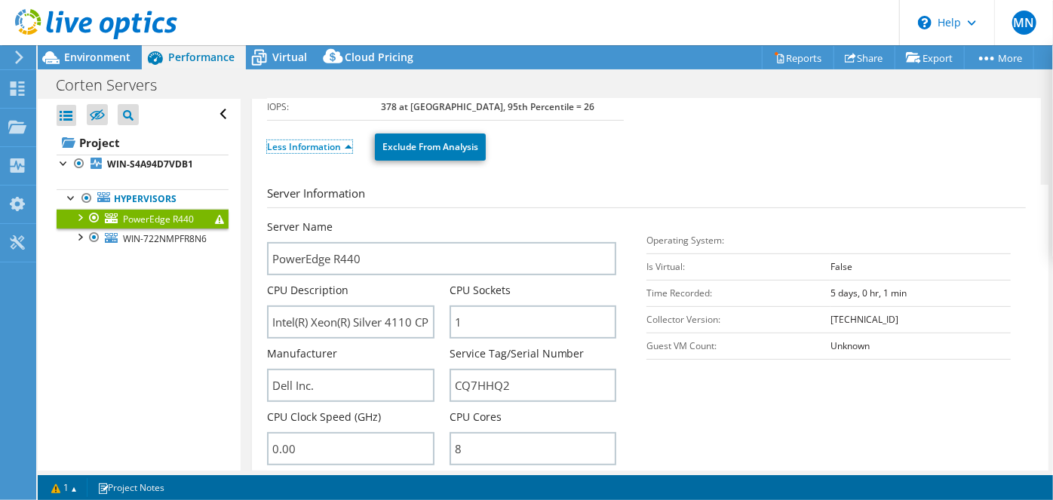
scroll to position [480, 0]
